Goal: Task Accomplishment & Management: Use online tool/utility

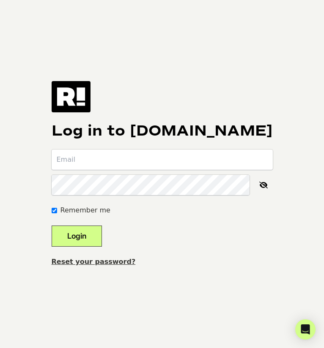
click at [0, 348] on com-1password-button at bounding box center [0, 348] width 0 height 0
type input "[EMAIL_ADDRESS][DOMAIN_NAME]"
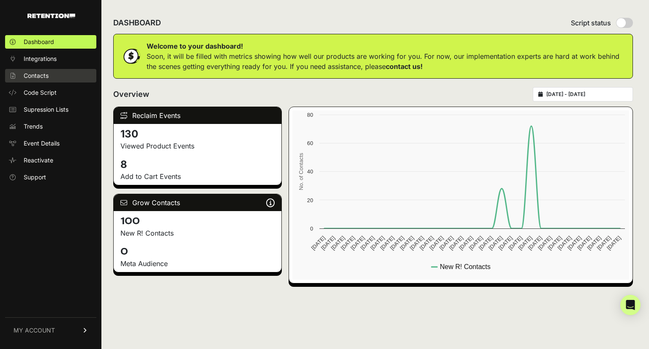
click at [58, 73] on link "Contacts" at bounding box center [50, 76] width 91 height 14
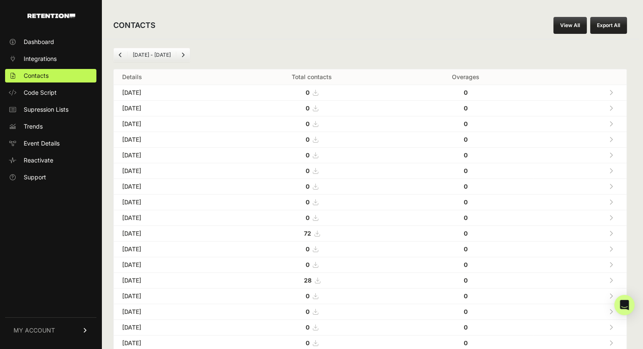
click at [320, 233] on icon at bounding box center [317, 233] width 5 height 6
